Goal: Find specific page/section: Find specific page/section

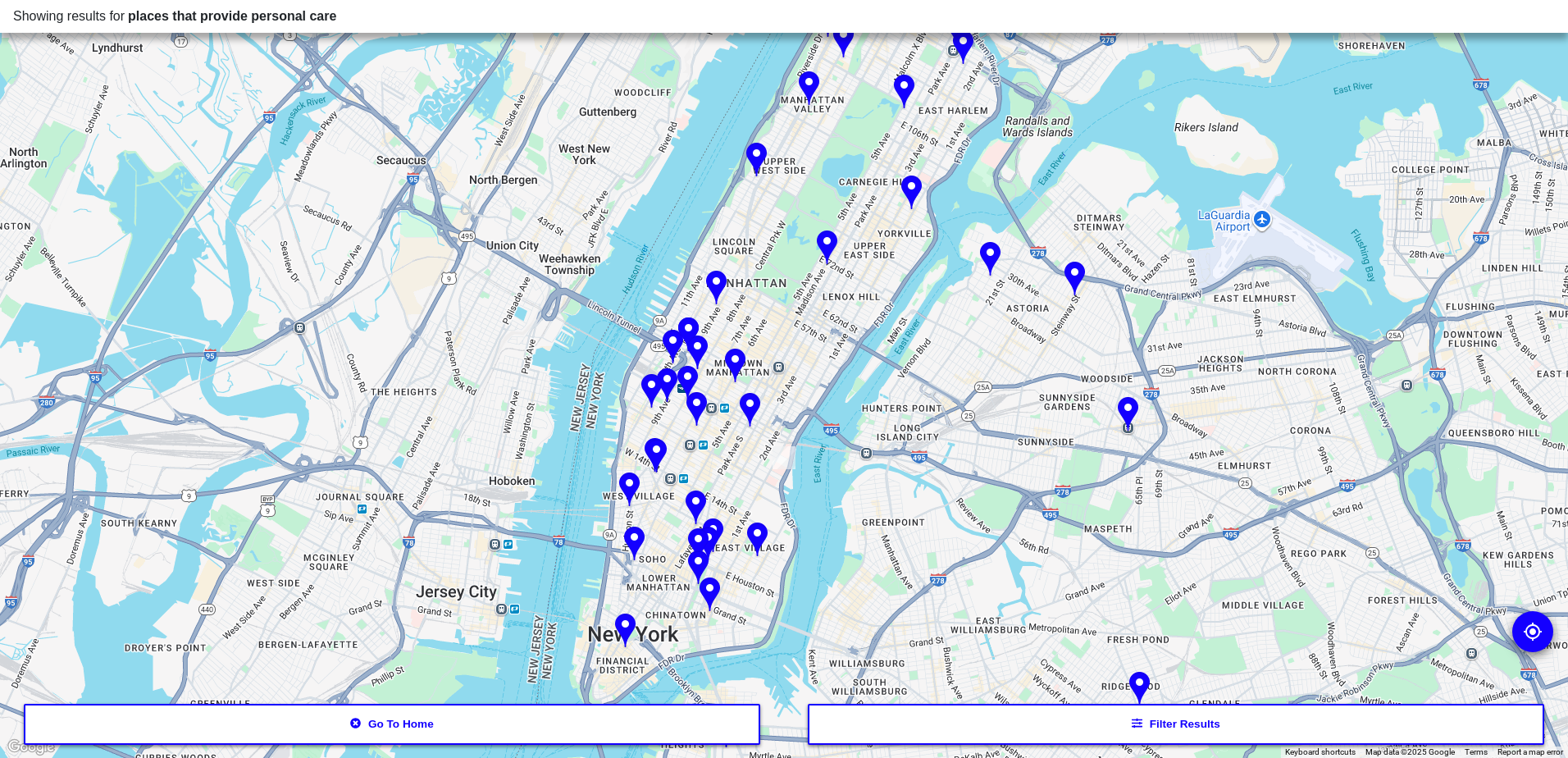
click at [654, 738] on button "Go to home" at bounding box center [393, 724] width 737 height 41
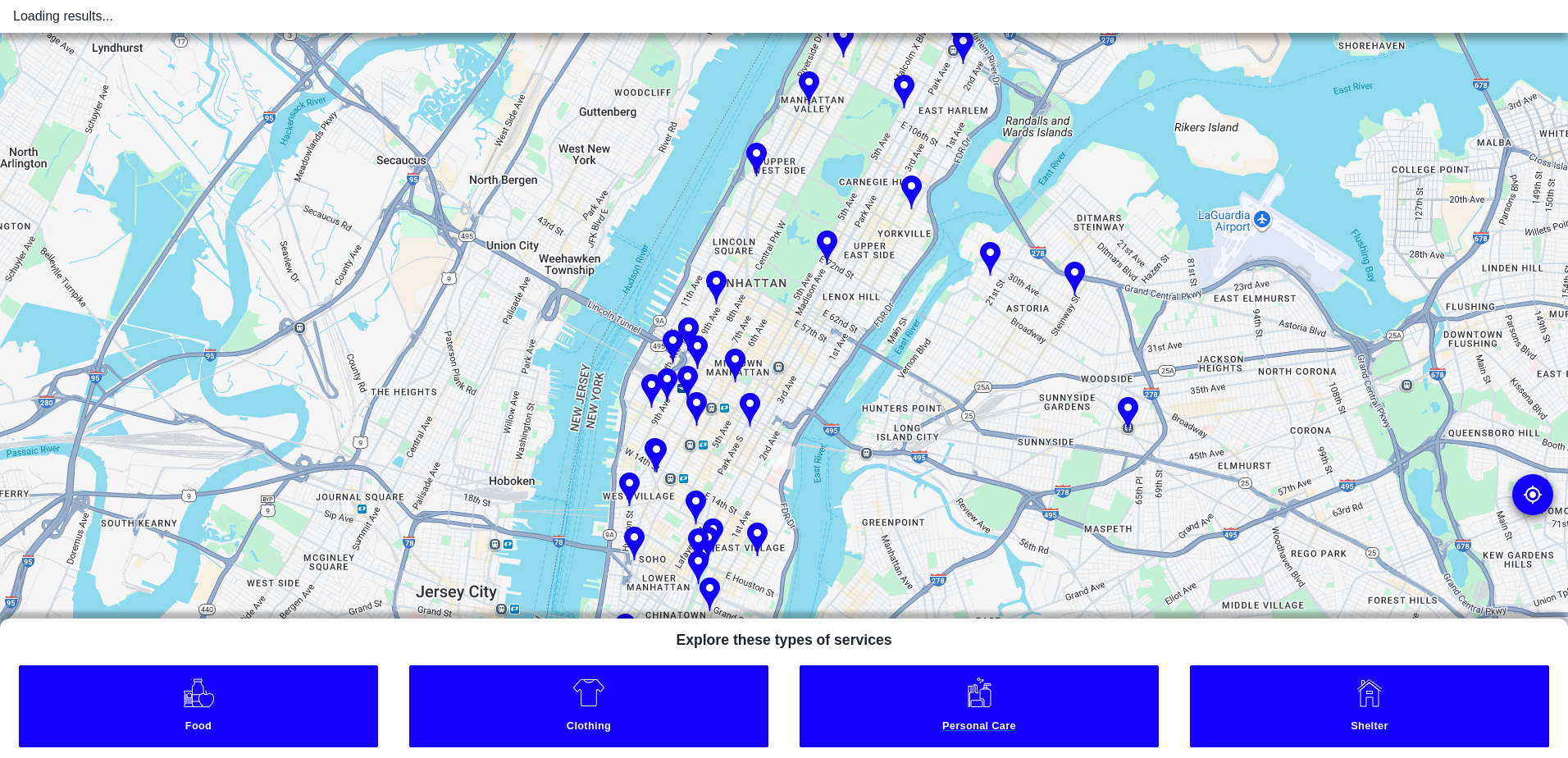
click at [964, 711] on link "Personal Care" at bounding box center [978, 705] width 359 height 82
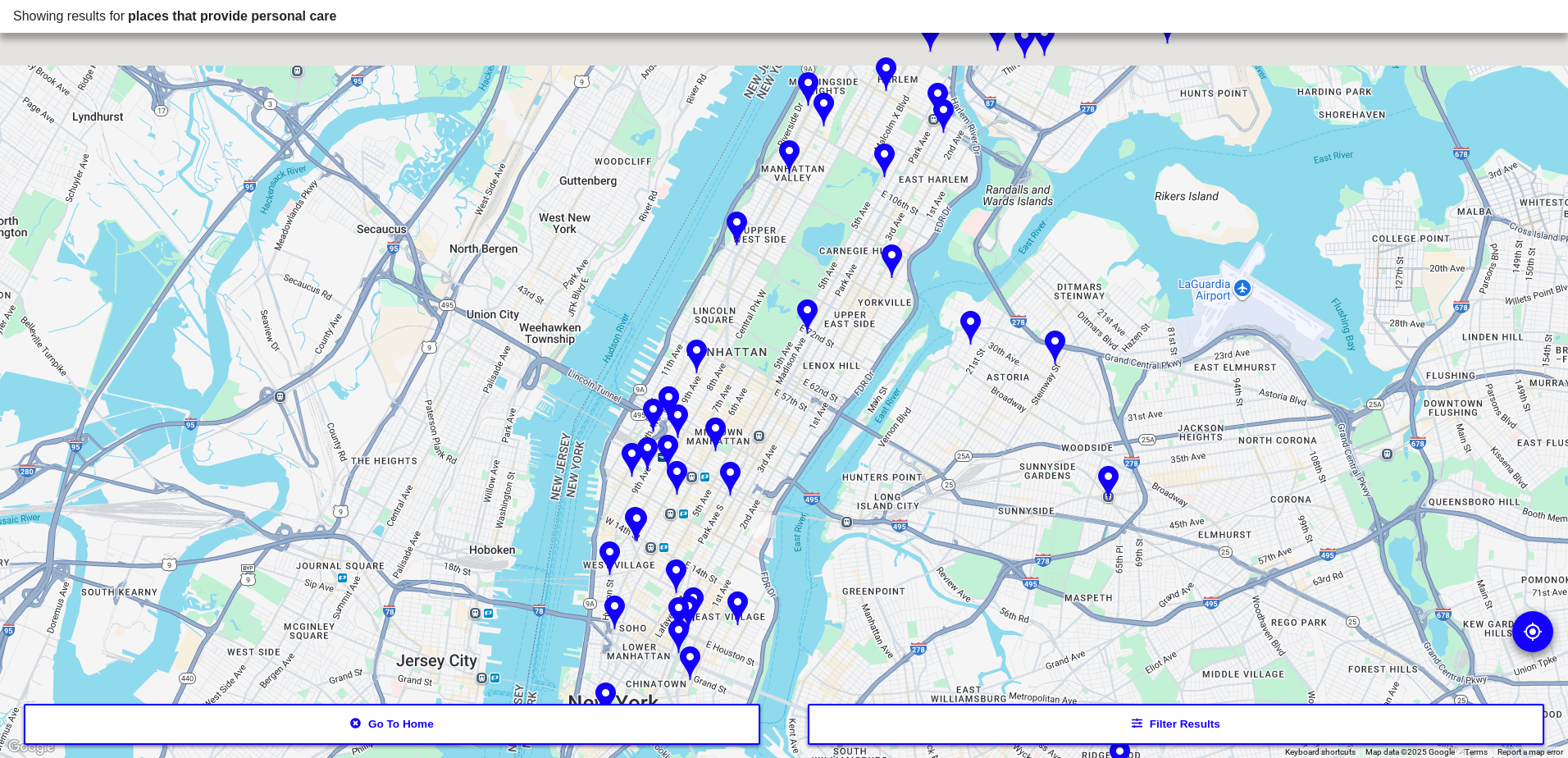
drag, startPoint x: 827, startPoint y: 207, endPoint x: 694, endPoint y: 544, distance: 362.3
click at [694, 544] on div at bounding box center [784, 379] width 1568 height 758
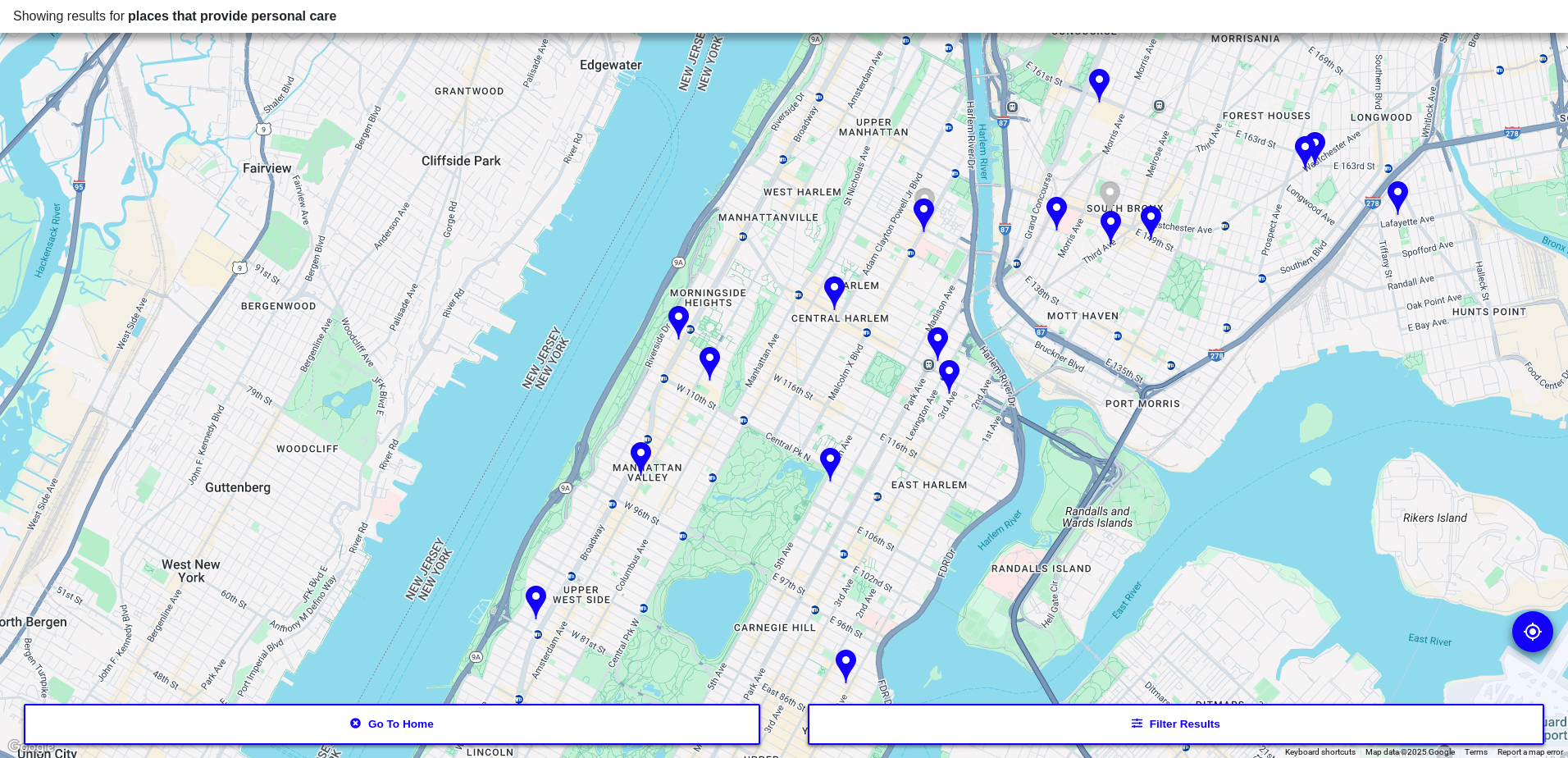
drag, startPoint x: 827, startPoint y: 395, endPoint x: 827, endPoint y: 363, distance: 32.0
click at [827, 363] on div at bounding box center [784, 379] width 1568 height 758
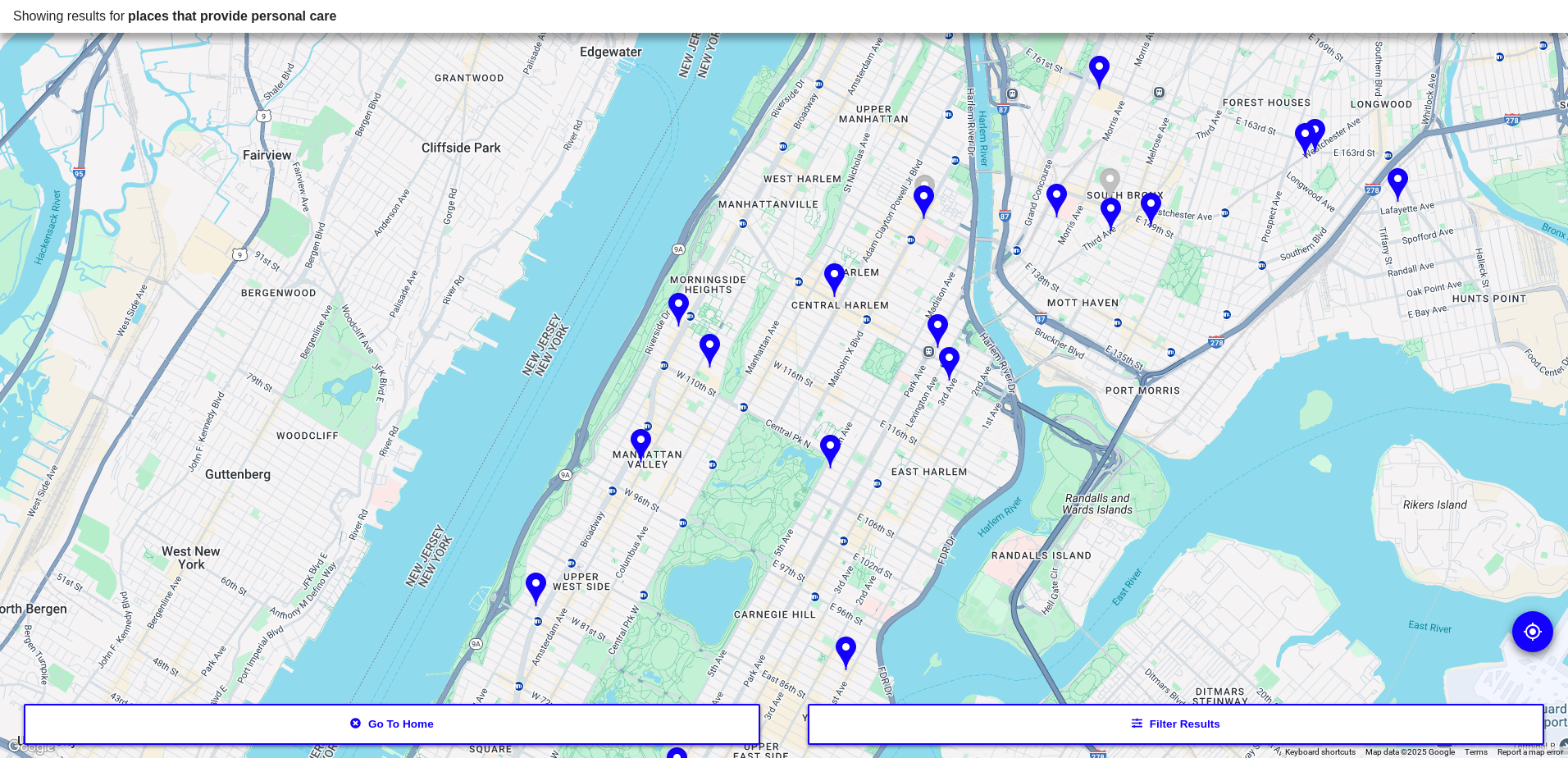
click at [682, 307] on img at bounding box center [679, 311] width 21 height 36
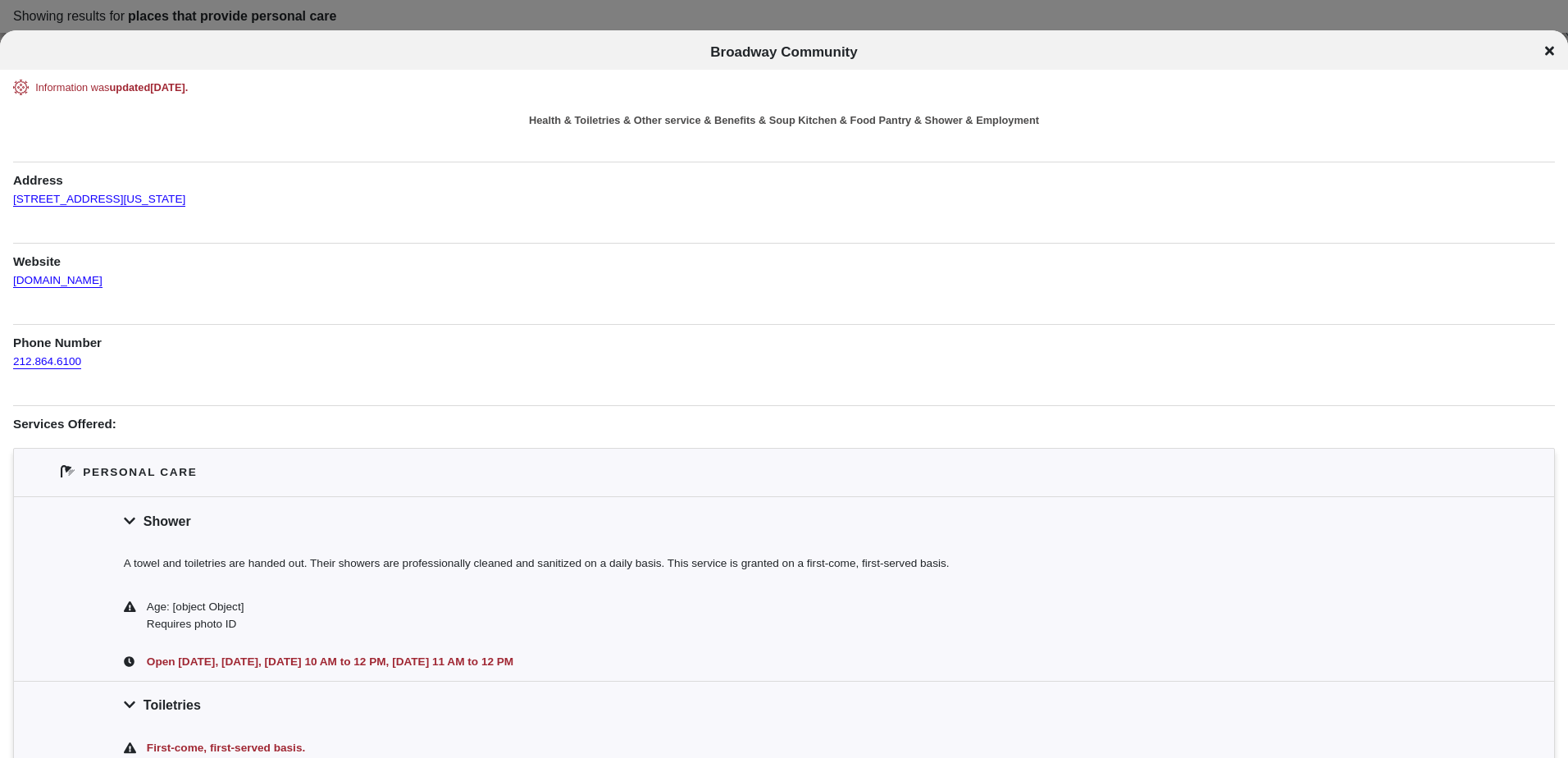
click at [1548, 53] on icon at bounding box center [1549, 50] width 9 height 9
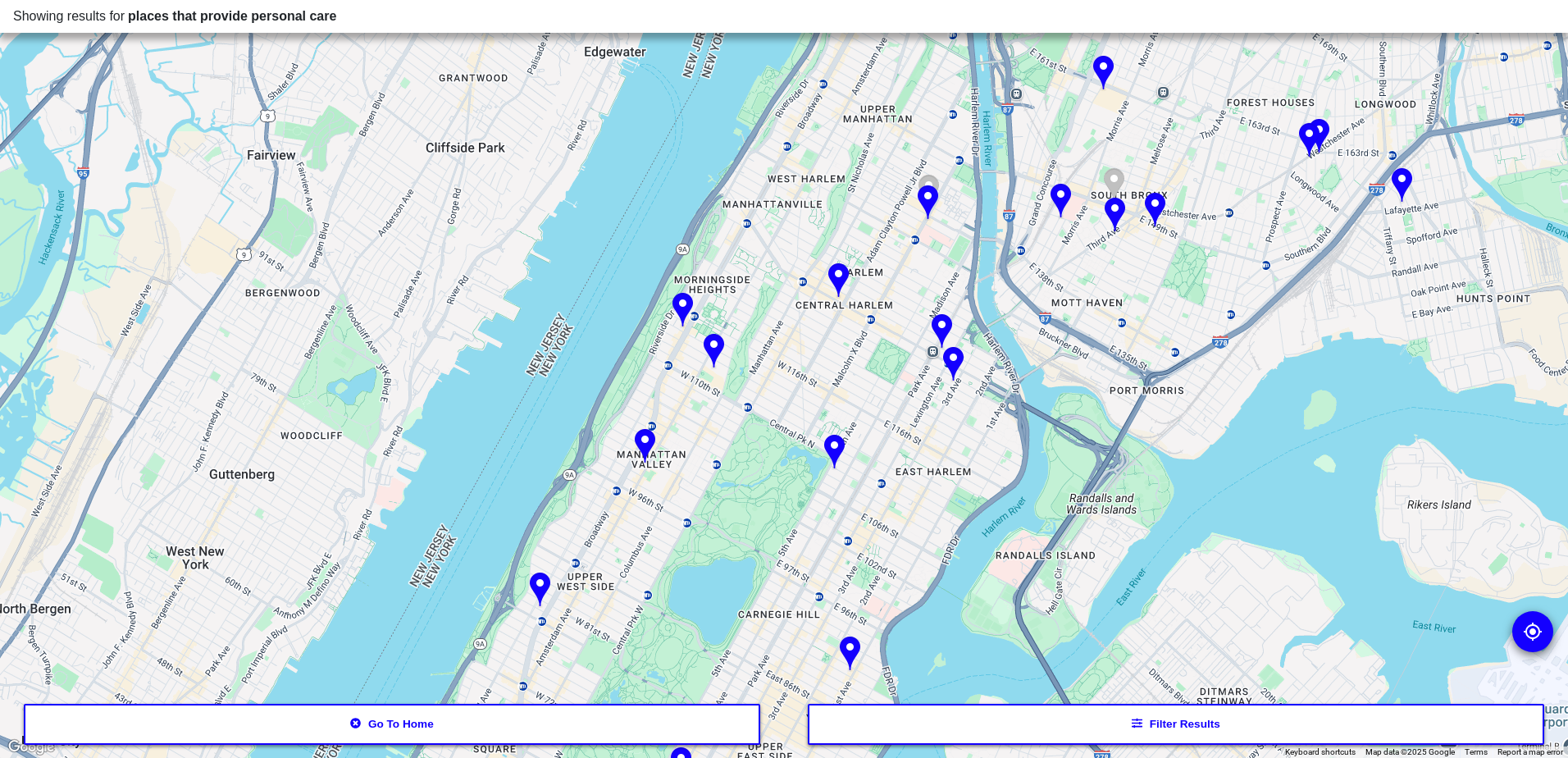
click at [580, 704] on button "Go to home" at bounding box center [393, 724] width 737 height 41
